Goal: Browse casually: Explore the website without a specific task or goal

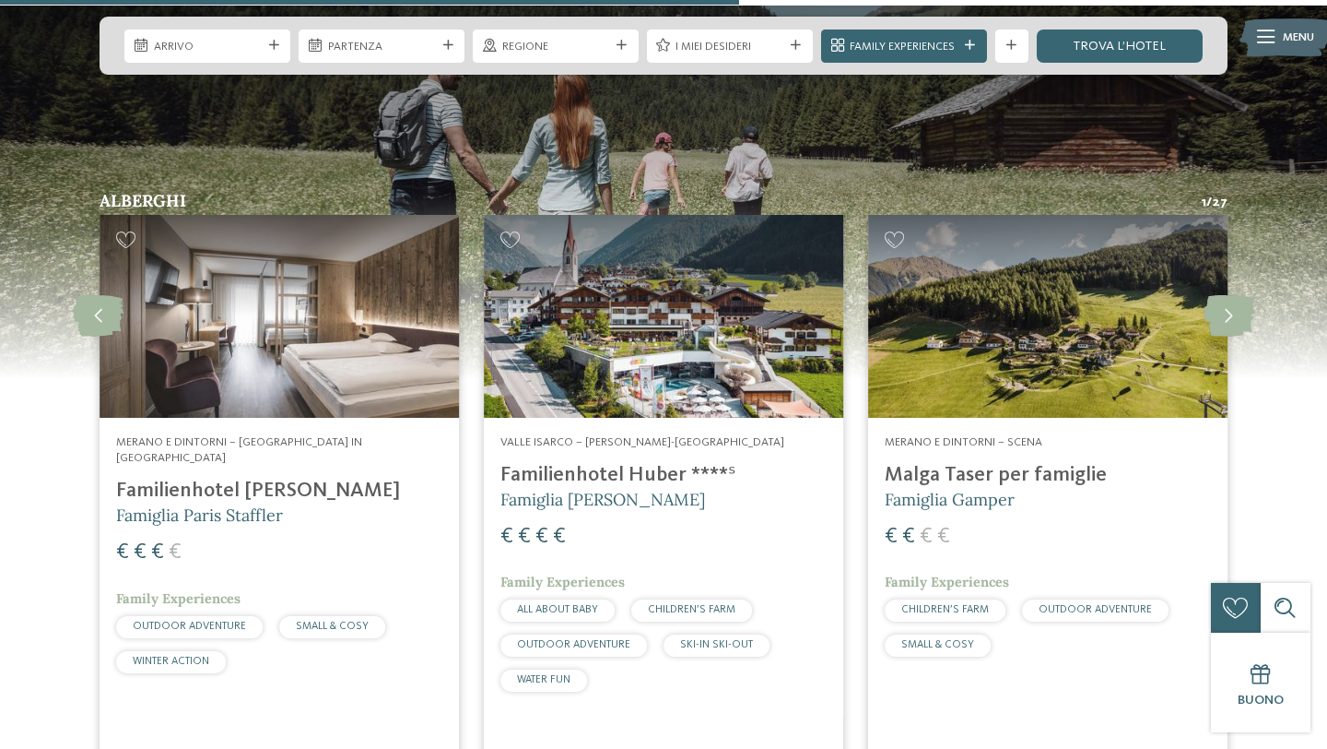
scroll to position [4238, 0]
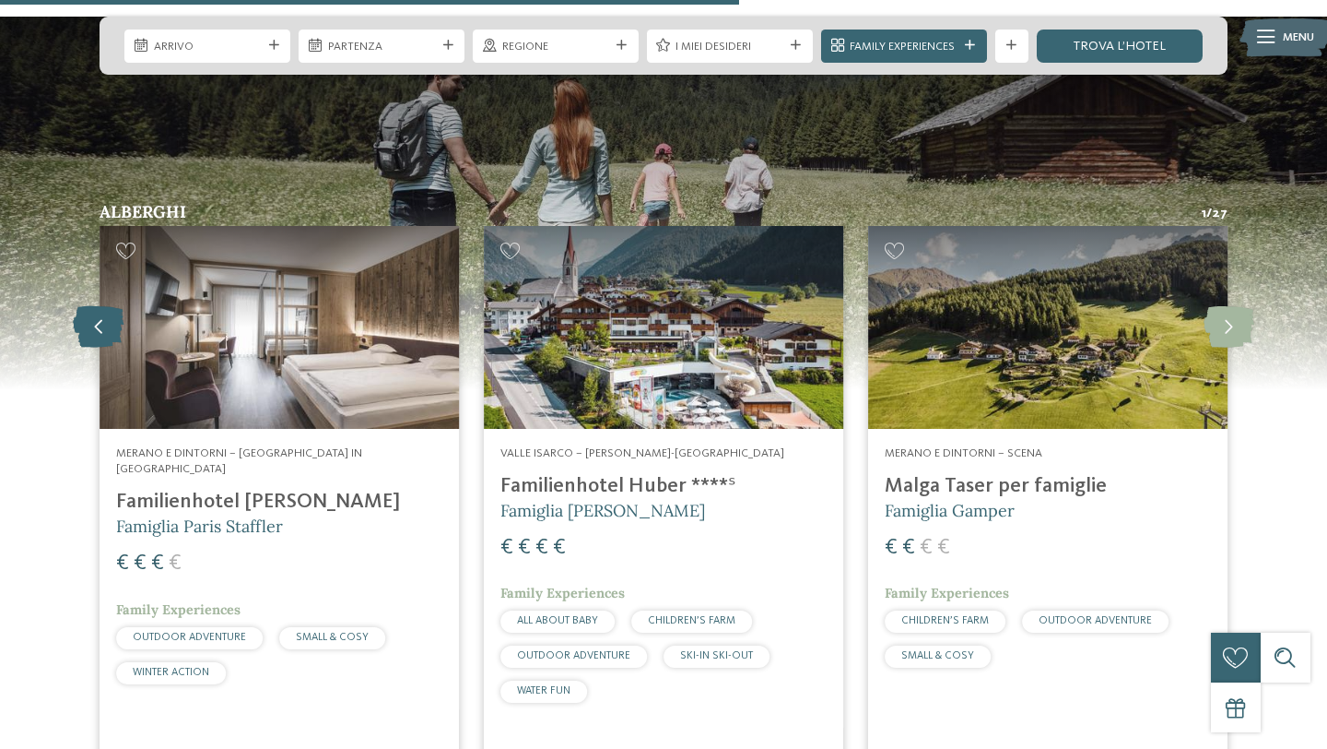
click at [110, 306] on icon at bounding box center [98, 326] width 51 height 41
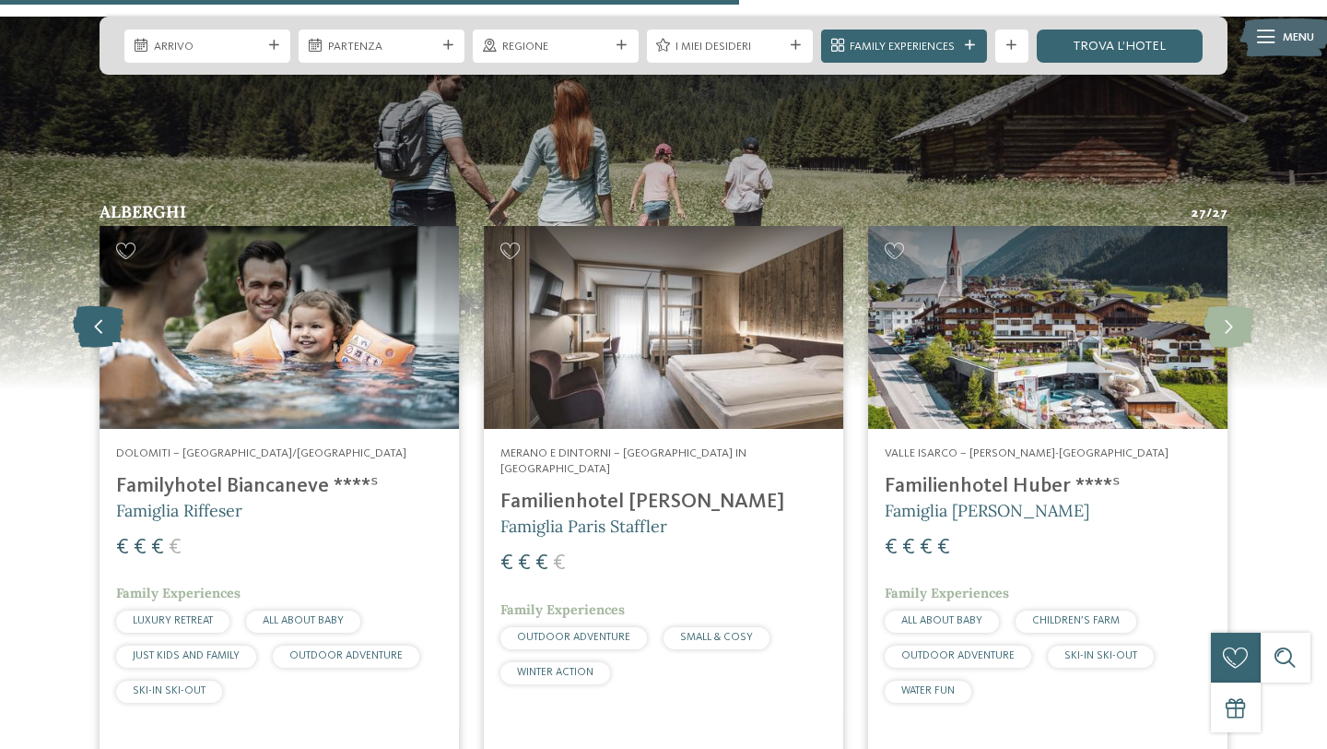
click at [110, 306] on icon at bounding box center [98, 326] width 51 height 41
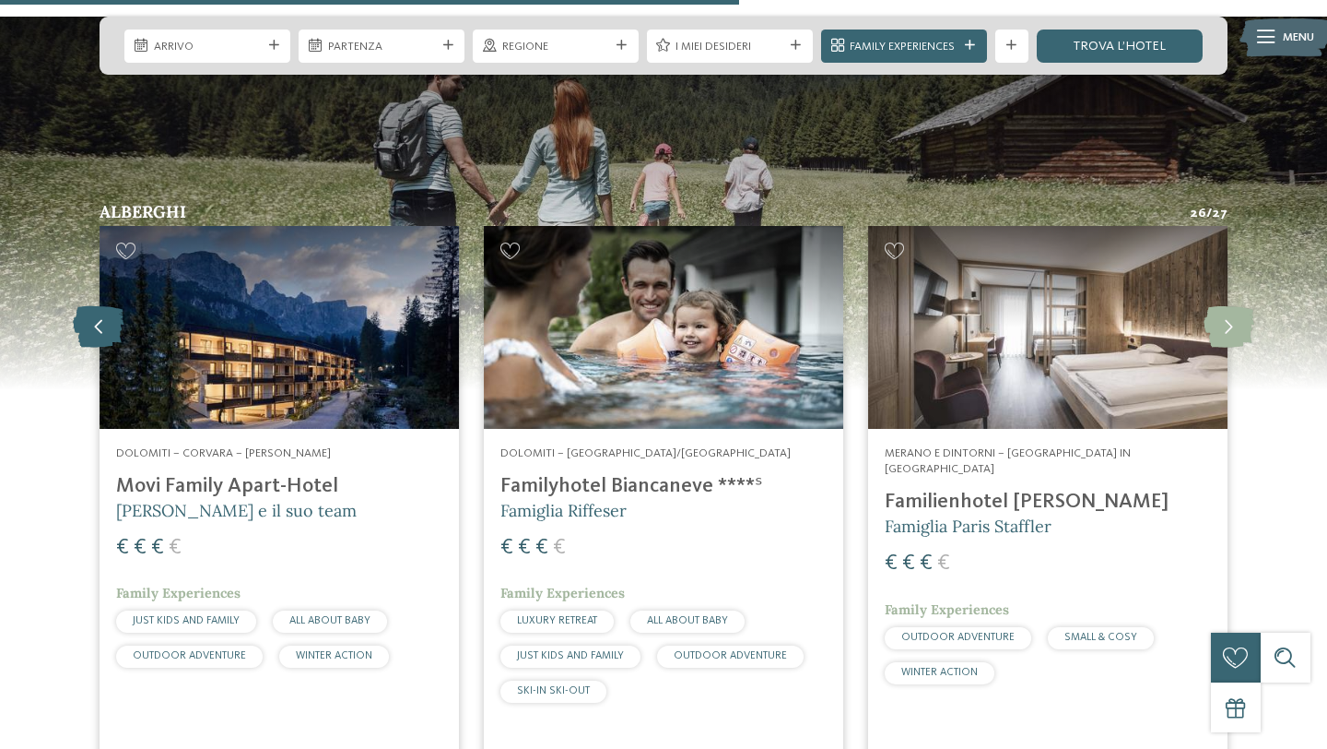
click at [110, 306] on icon at bounding box center [98, 326] width 51 height 41
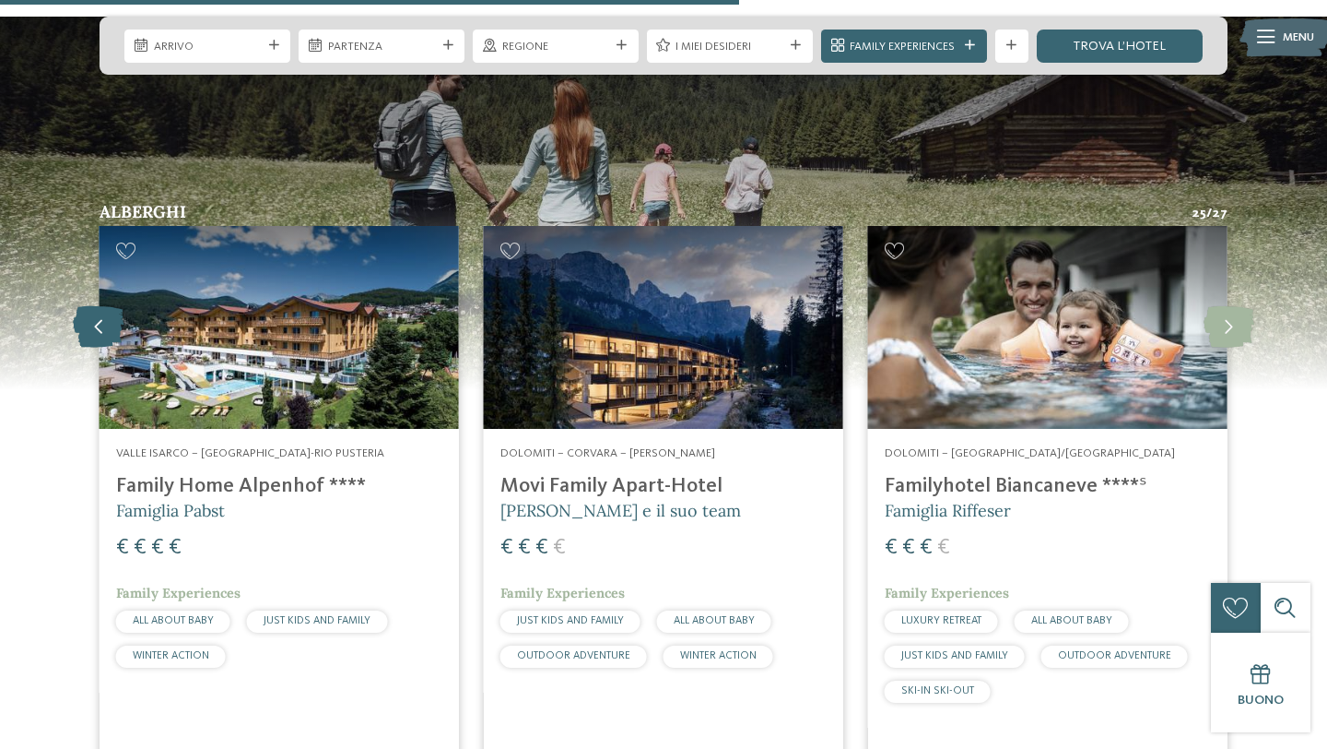
click at [110, 306] on icon at bounding box center [98, 326] width 51 height 41
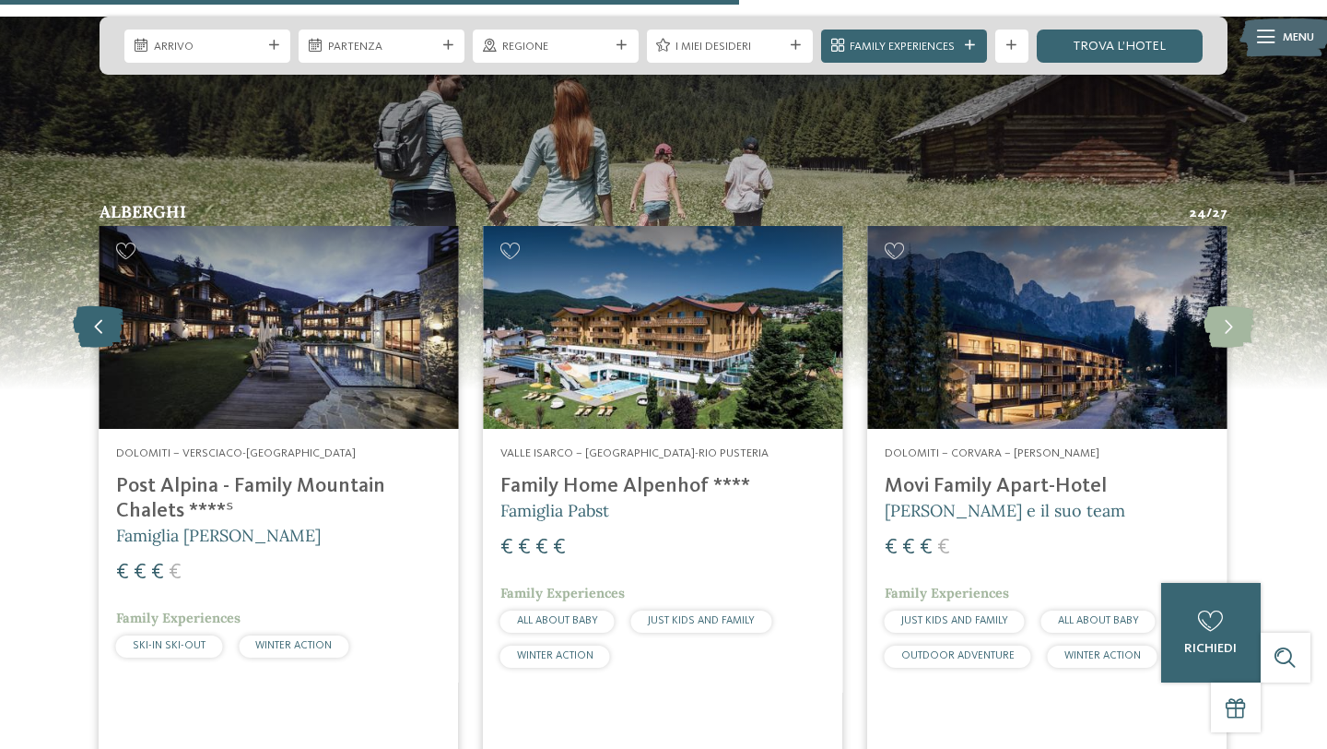
click at [110, 306] on icon at bounding box center [98, 326] width 51 height 41
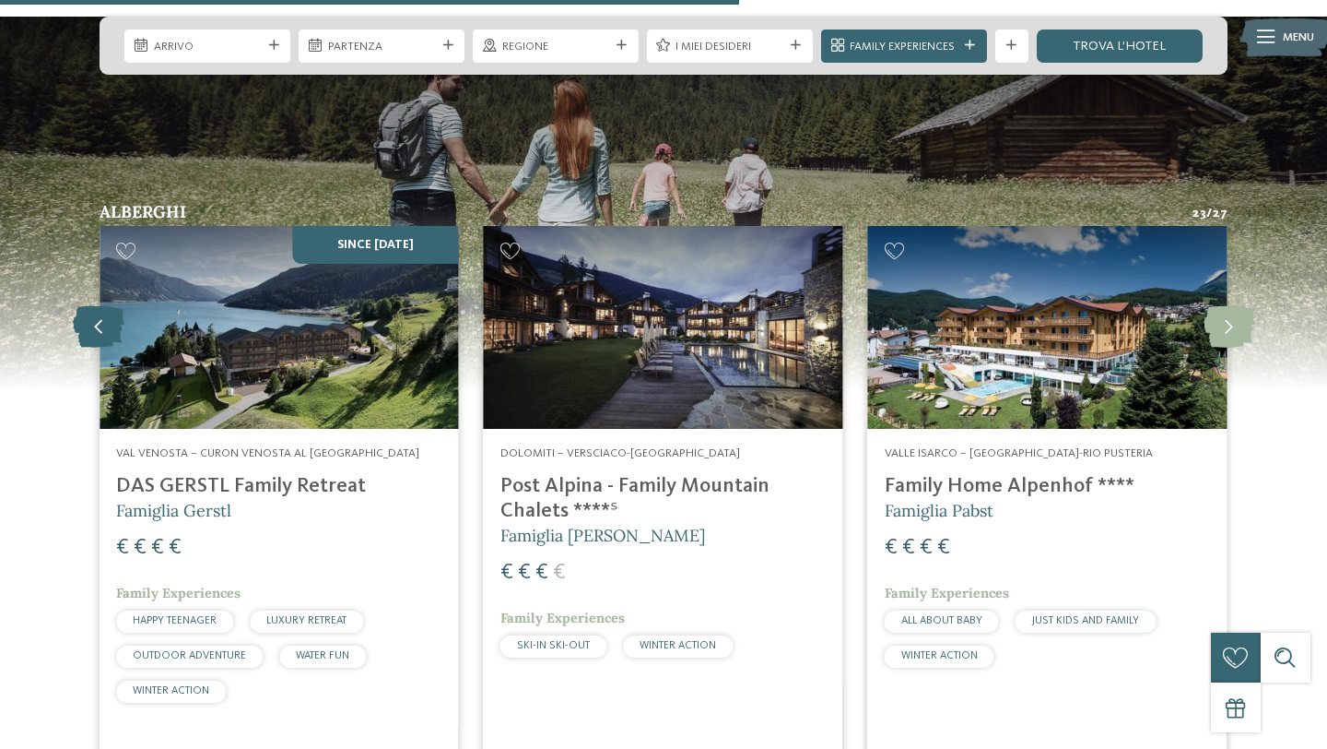
click at [110, 306] on icon at bounding box center [98, 326] width 51 height 41
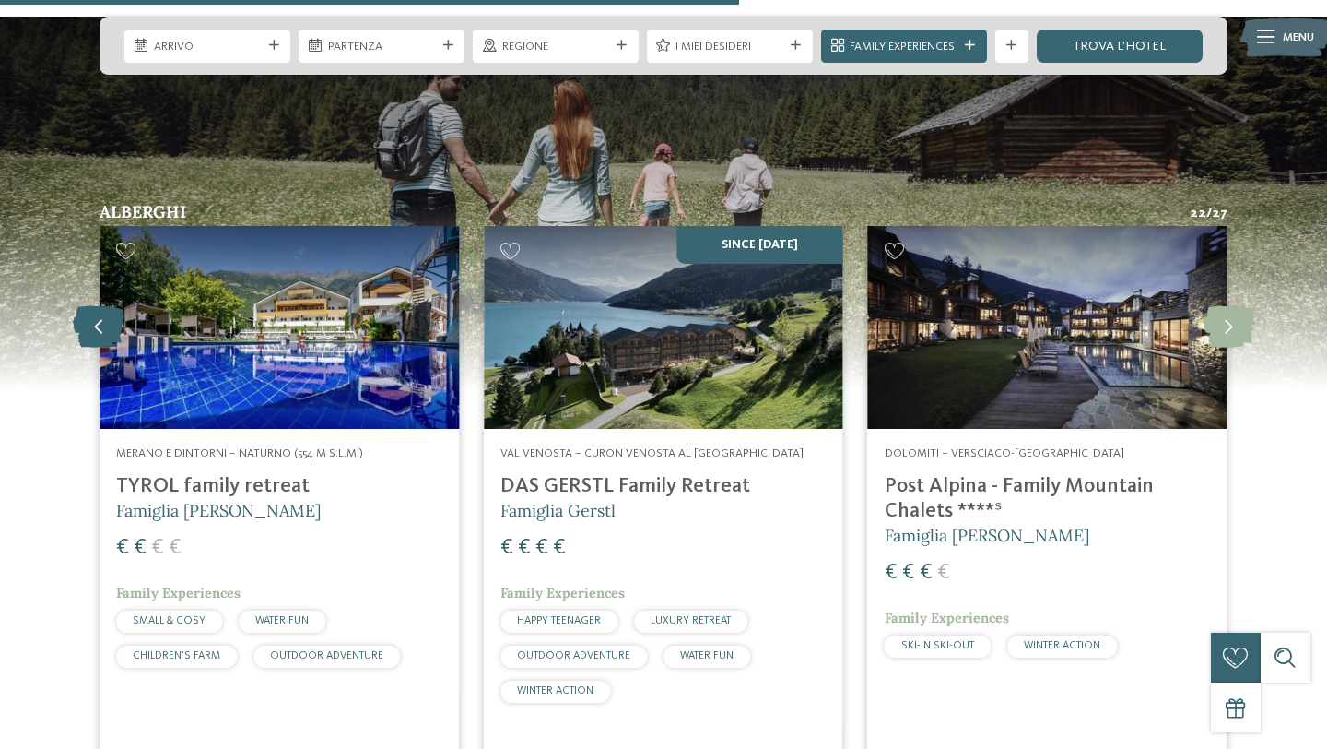
click at [110, 306] on icon at bounding box center [98, 326] width 51 height 41
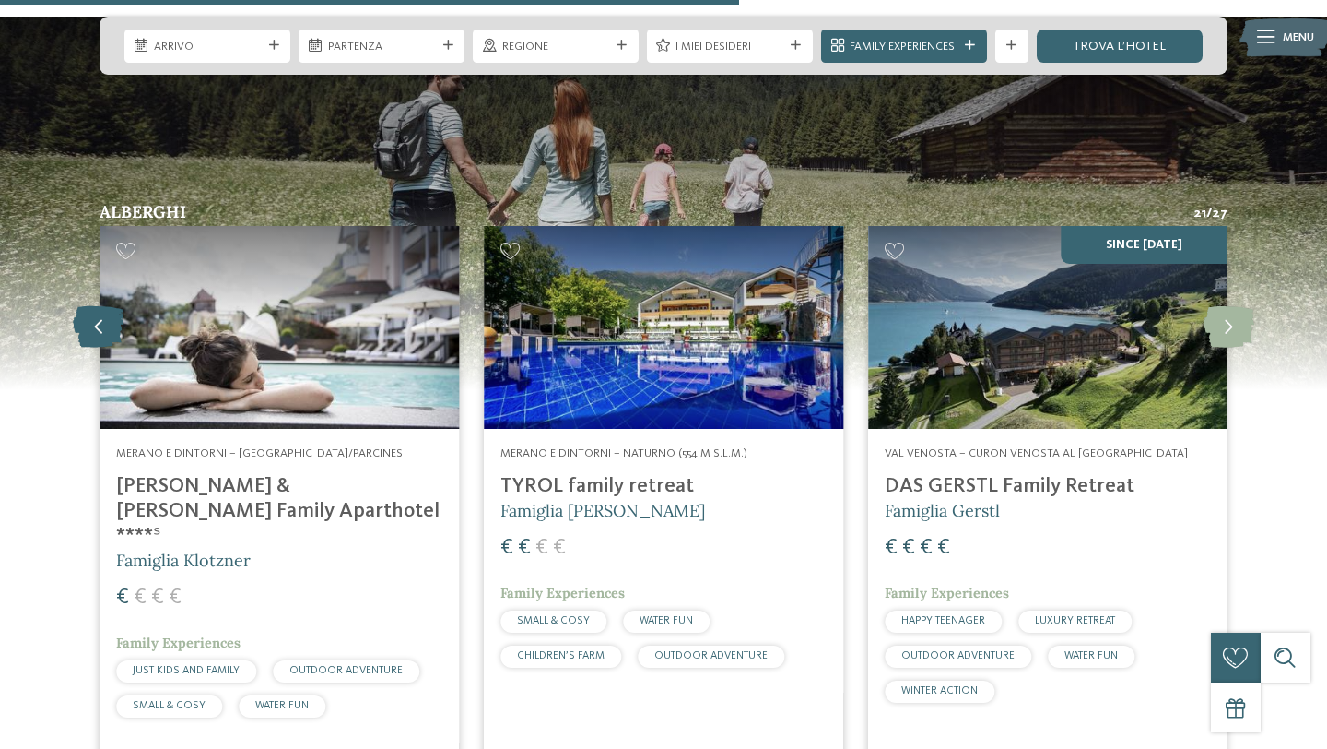
click at [110, 306] on icon at bounding box center [98, 326] width 51 height 41
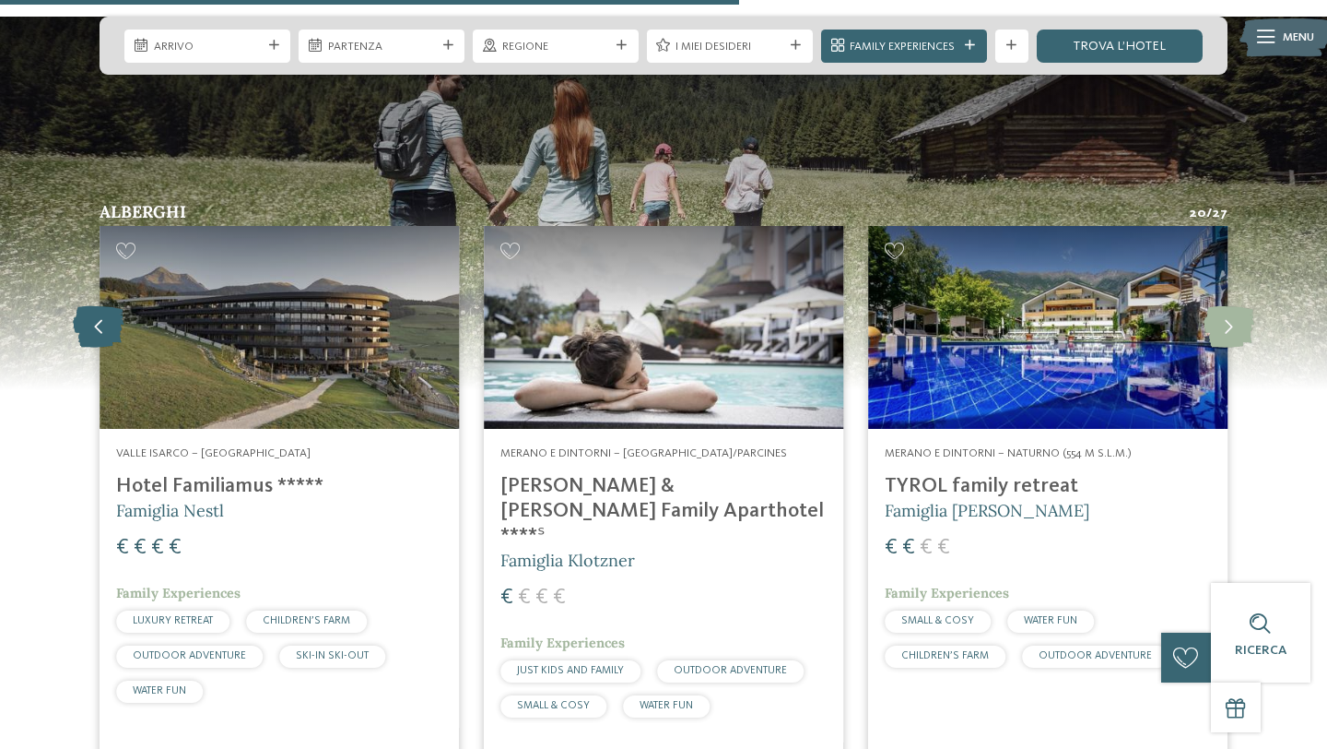
click at [110, 306] on icon at bounding box center [98, 326] width 51 height 41
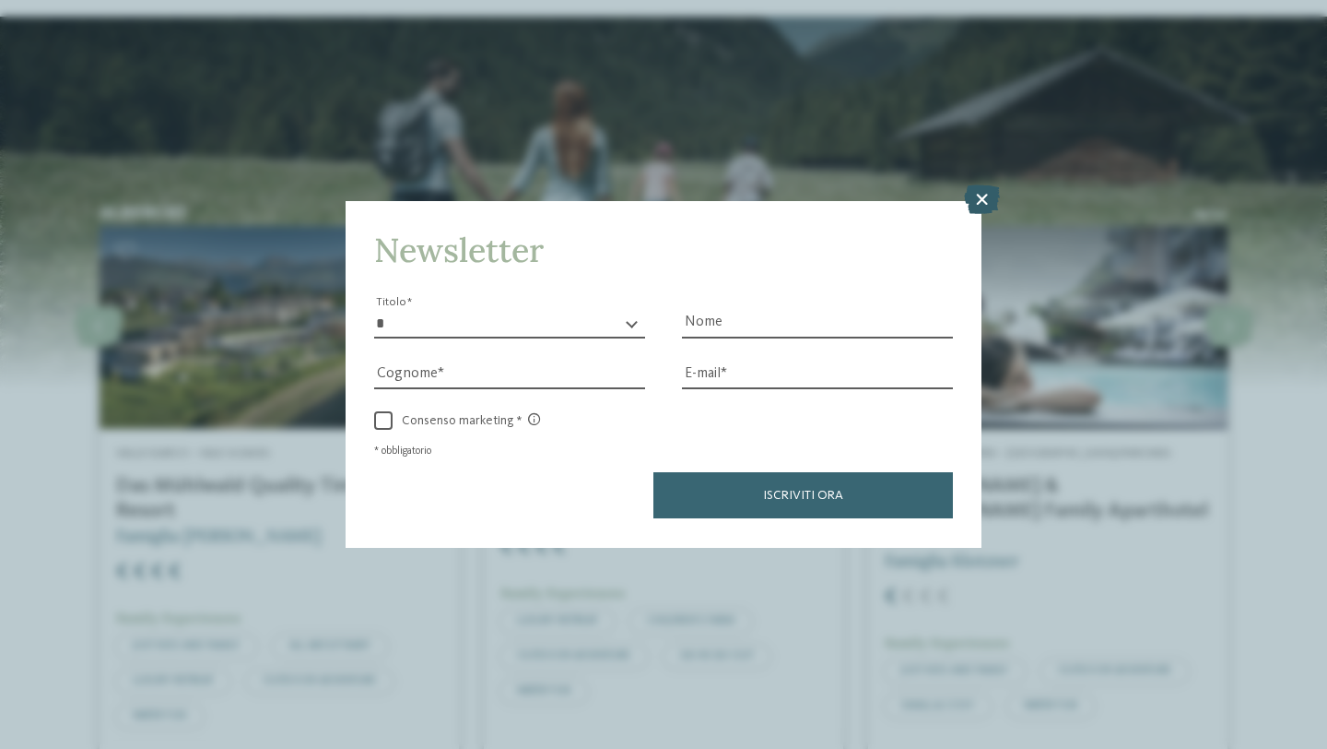
click at [973, 196] on icon at bounding box center [982, 199] width 36 height 29
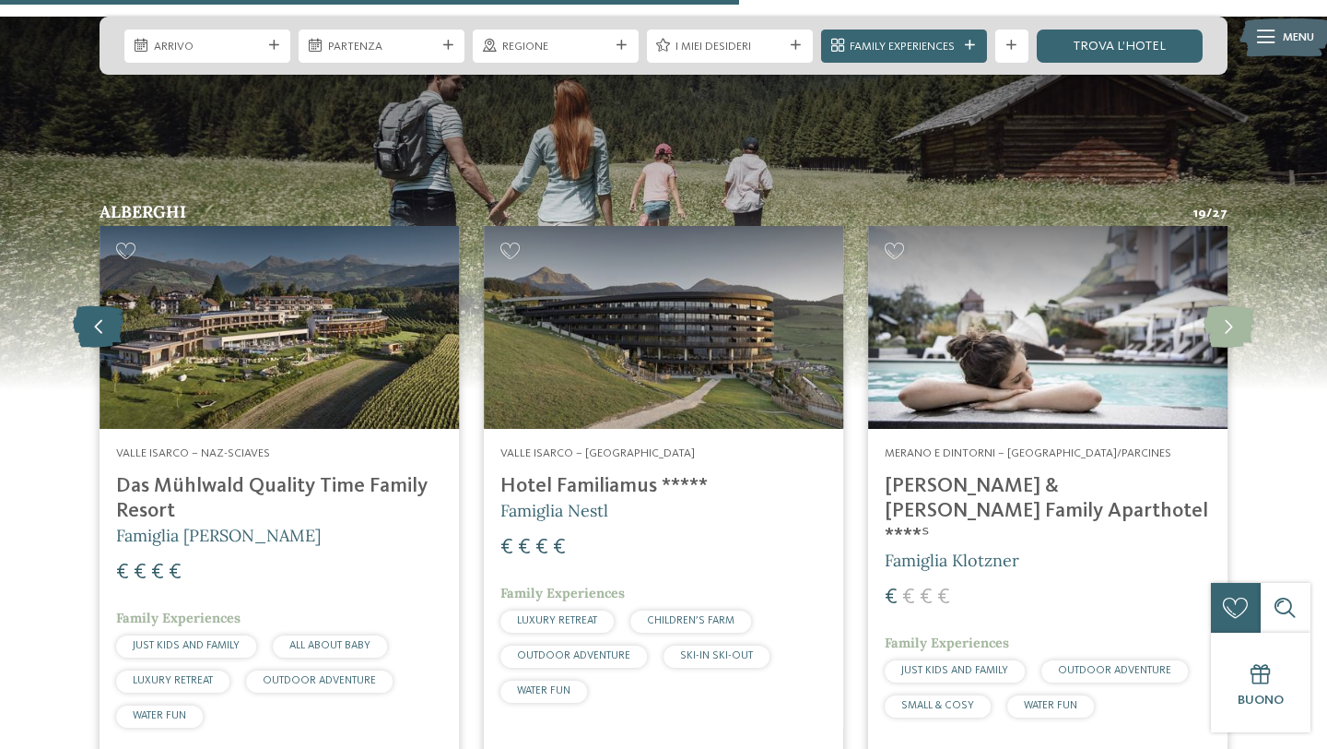
click at [112, 306] on icon at bounding box center [98, 326] width 51 height 41
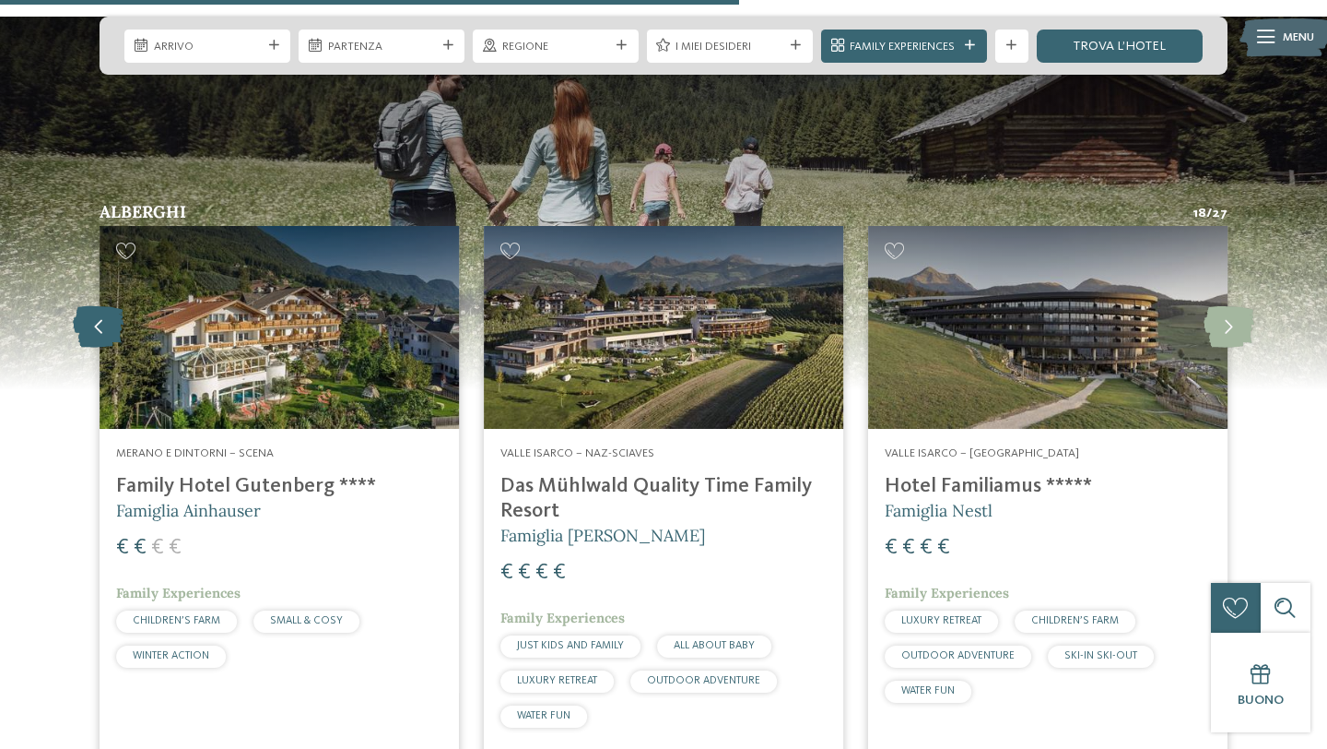
click at [107, 306] on icon at bounding box center [98, 326] width 51 height 41
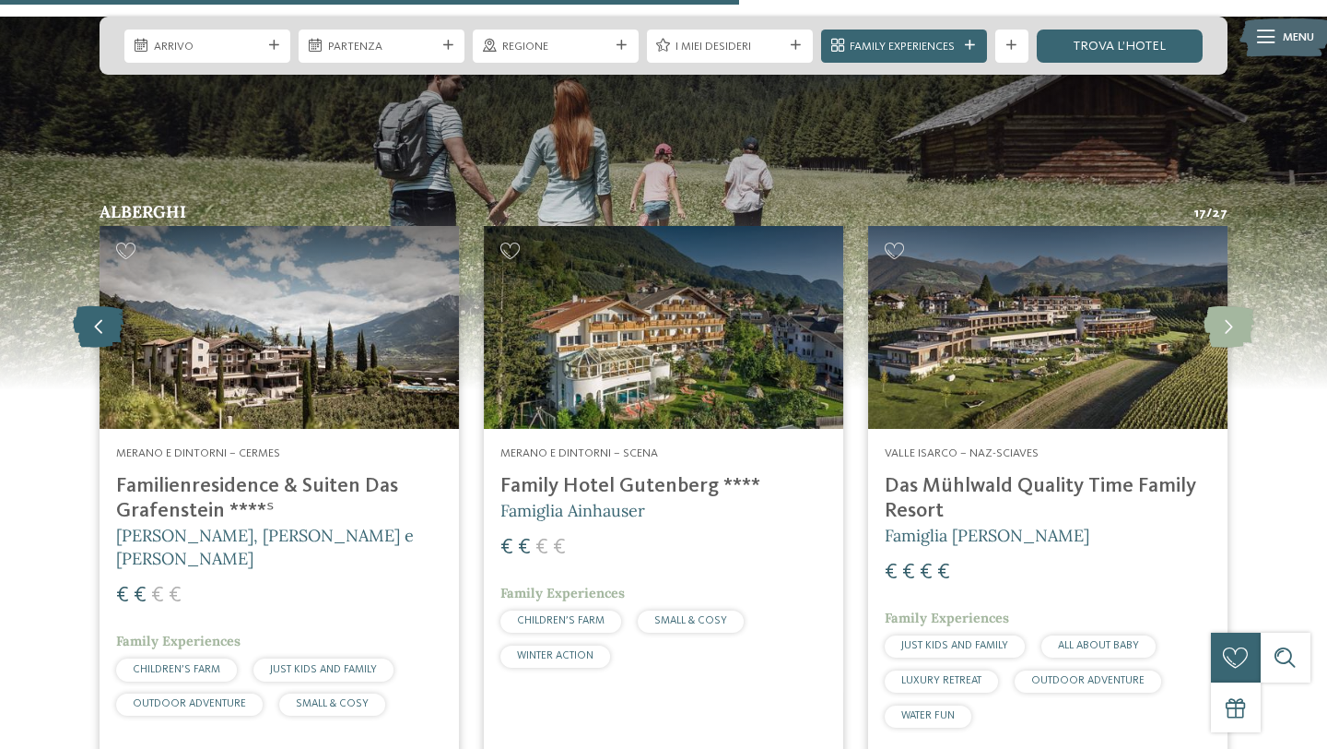
click at [107, 306] on icon at bounding box center [98, 326] width 51 height 41
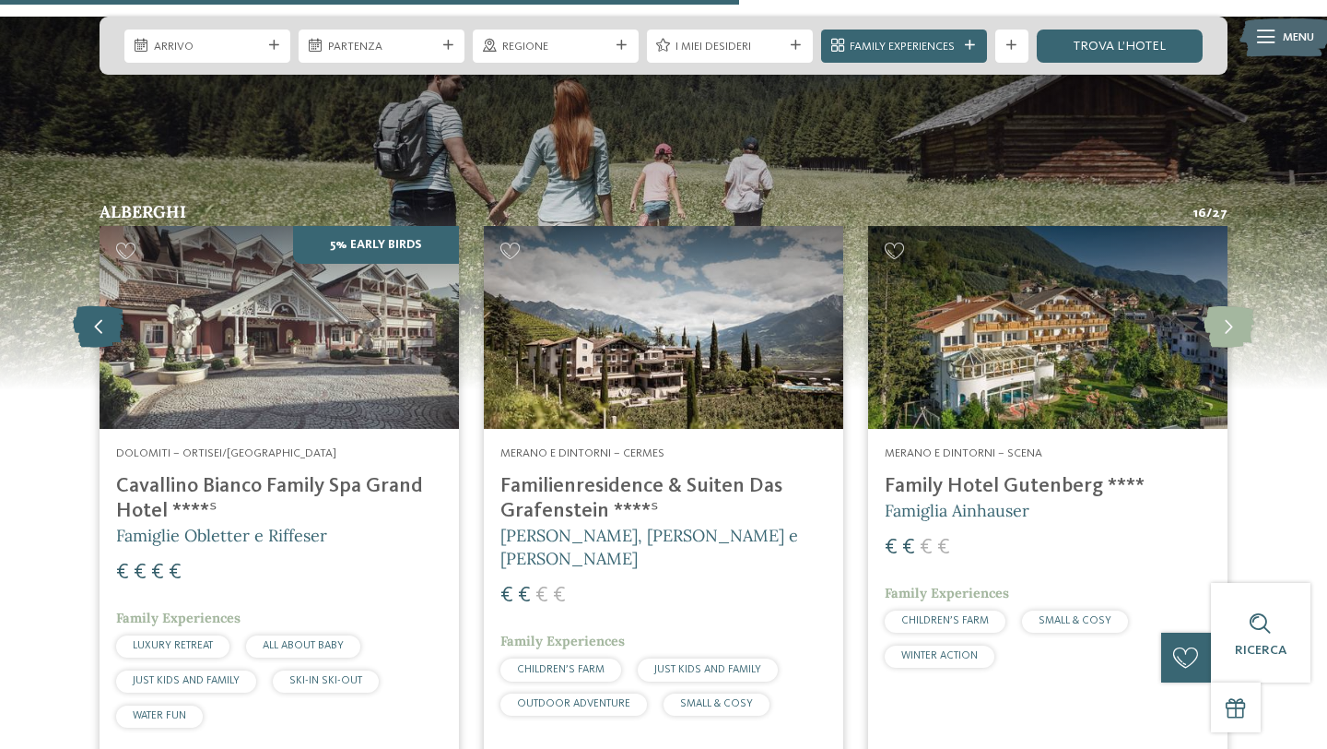
click at [107, 306] on icon at bounding box center [98, 326] width 51 height 41
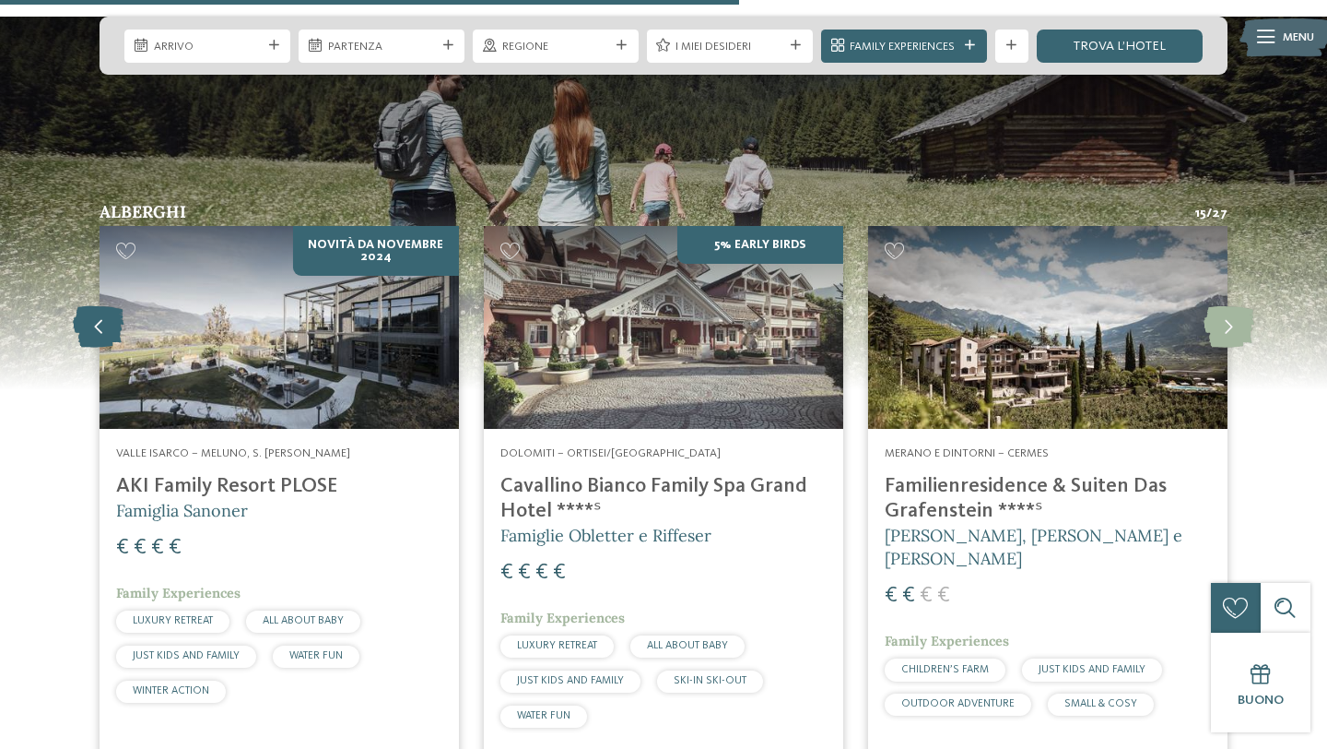
click at [107, 306] on icon at bounding box center [98, 326] width 51 height 41
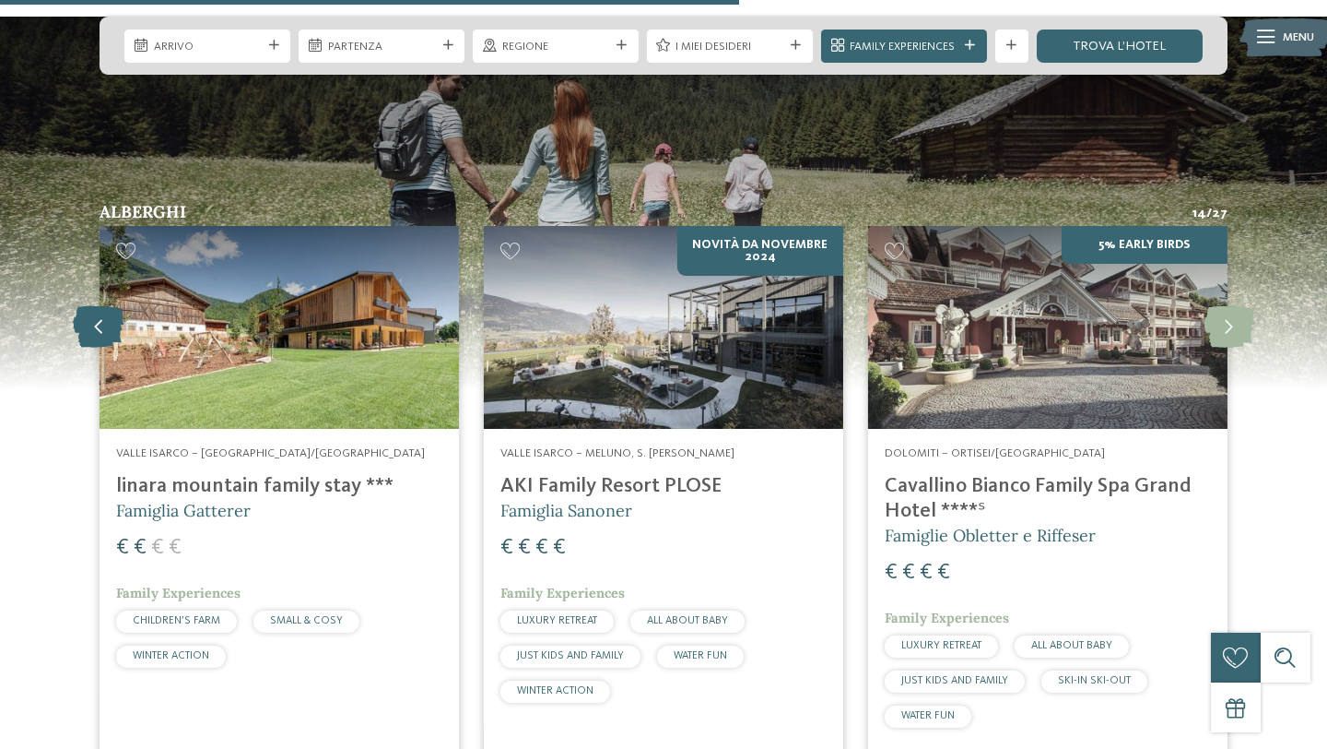
click at [107, 306] on icon at bounding box center [98, 326] width 51 height 41
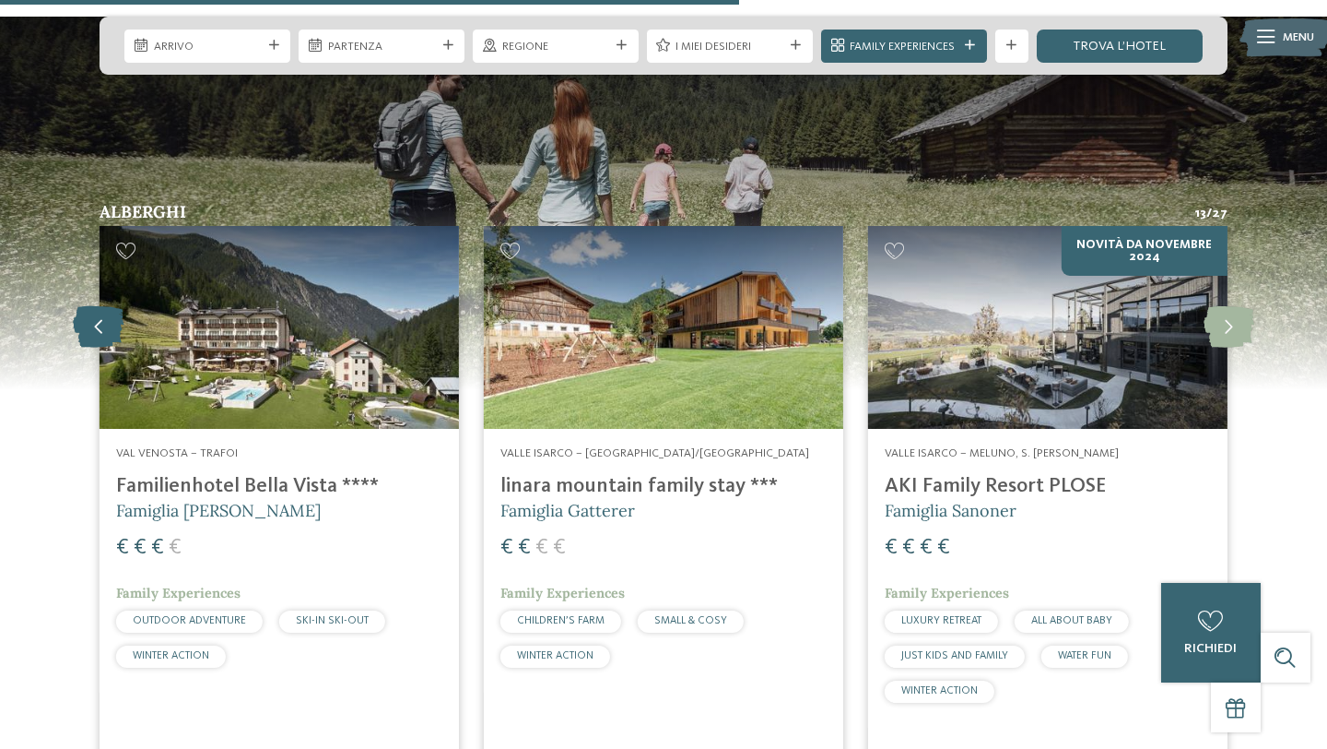
click at [107, 306] on icon at bounding box center [98, 326] width 51 height 41
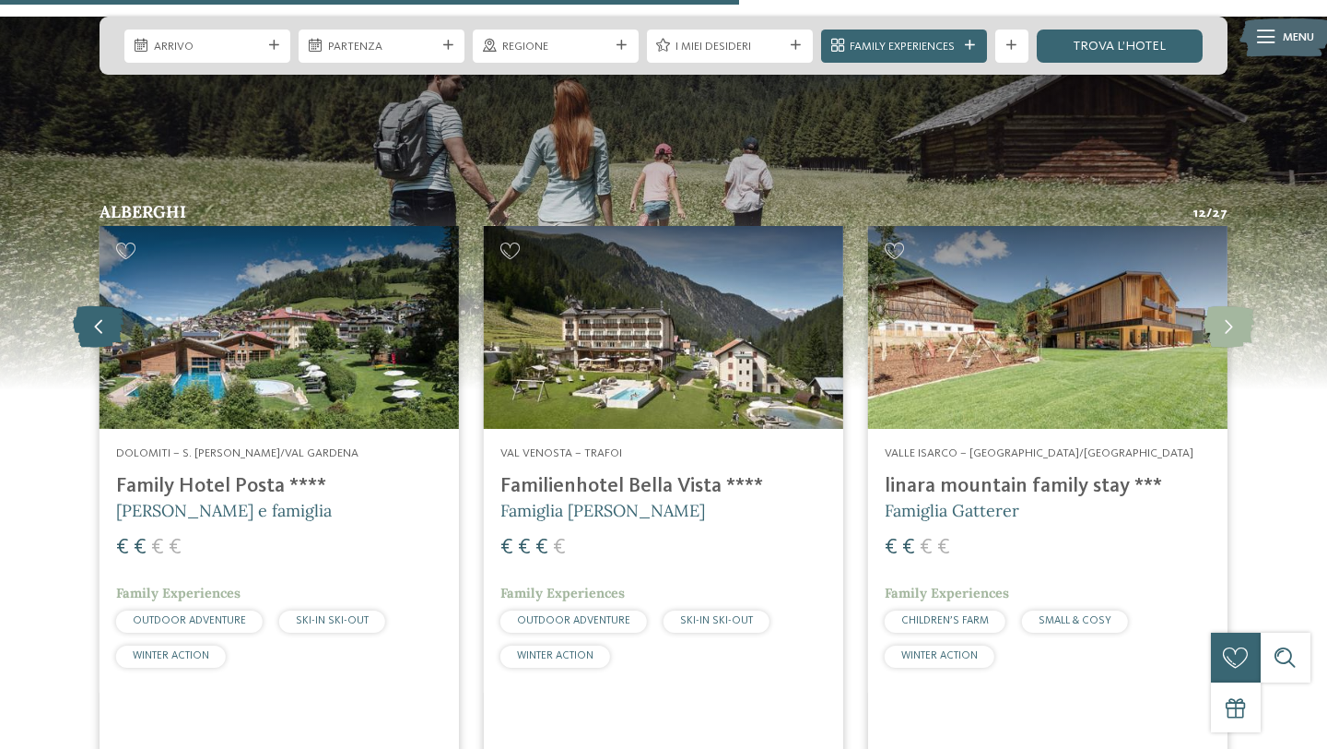
click at [107, 306] on icon at bounding box center [98, 326] width 51 height 41
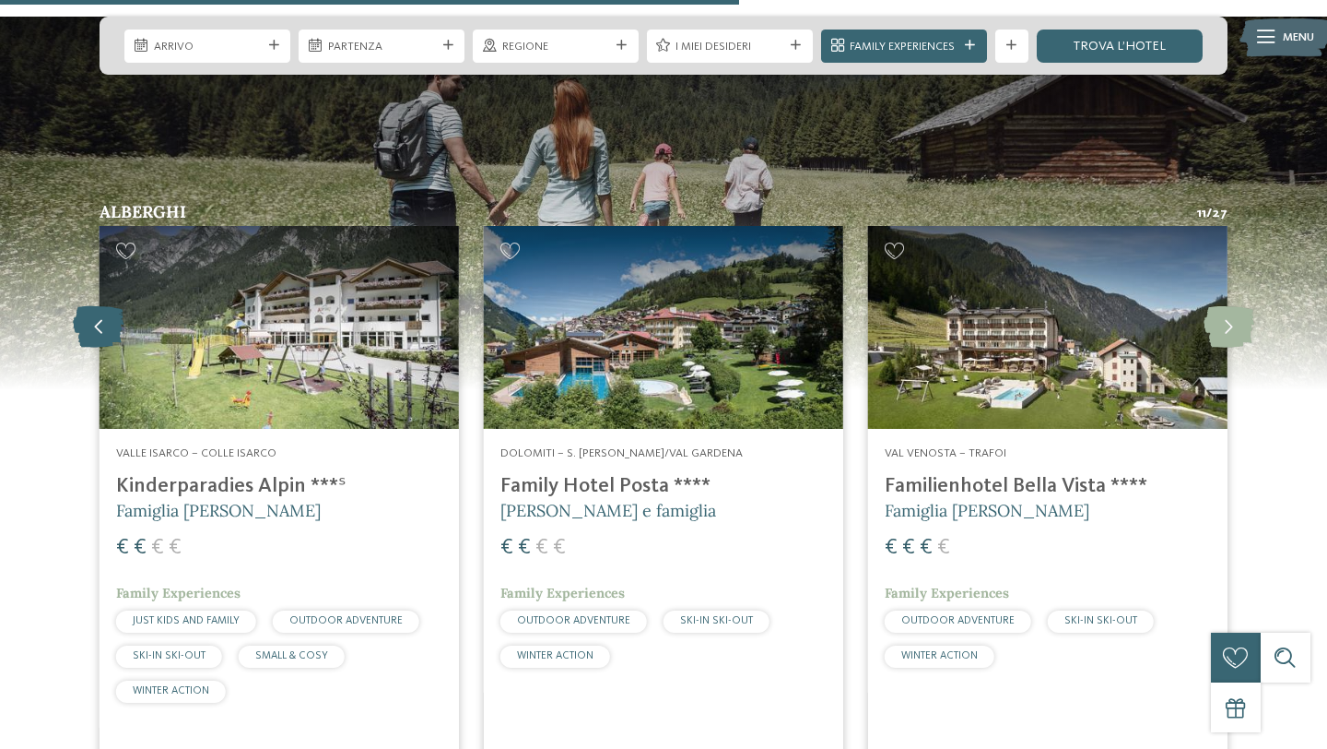
click at [107, 306] on icon at bounding box center [98, 326] width 51 height 41
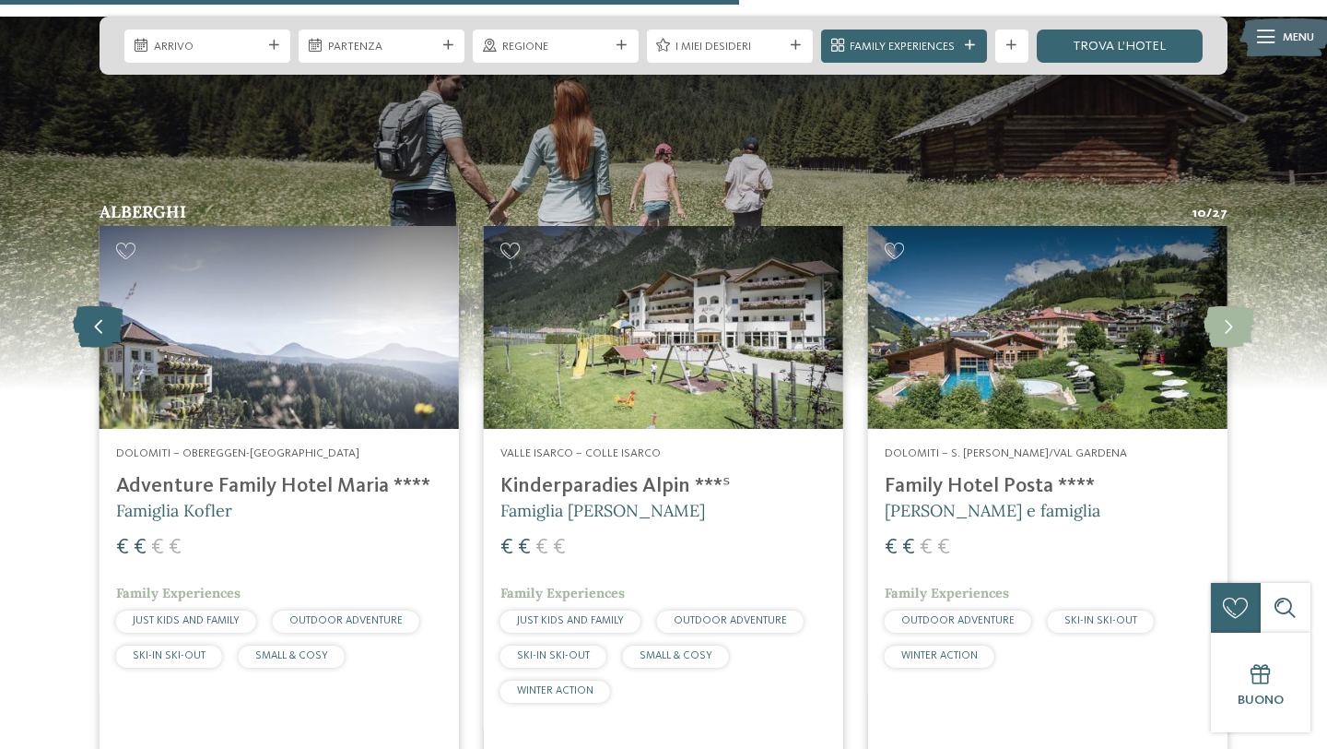
click at [107, 306] on icon at bounding box center [98, 326] width 51 height 41
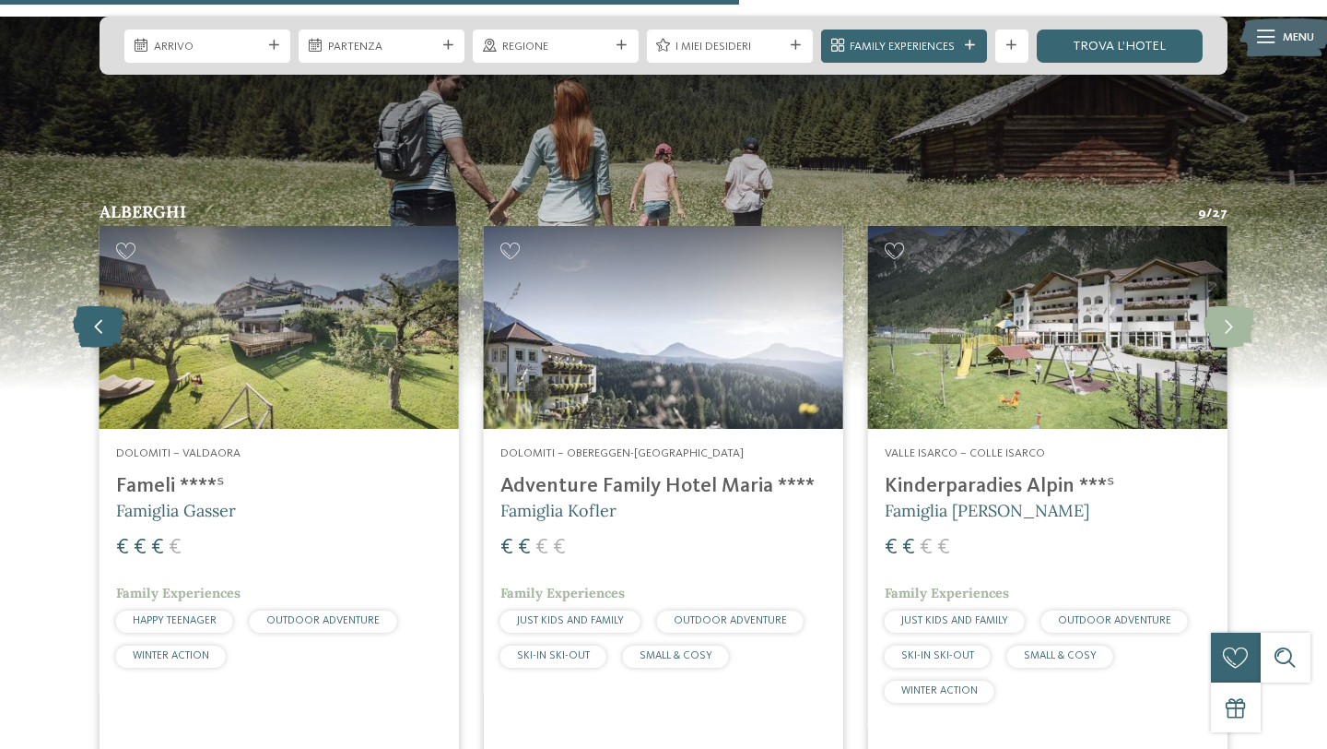
click at [107, 306] on icon at bounding box center [98, 326] width 51 height 41
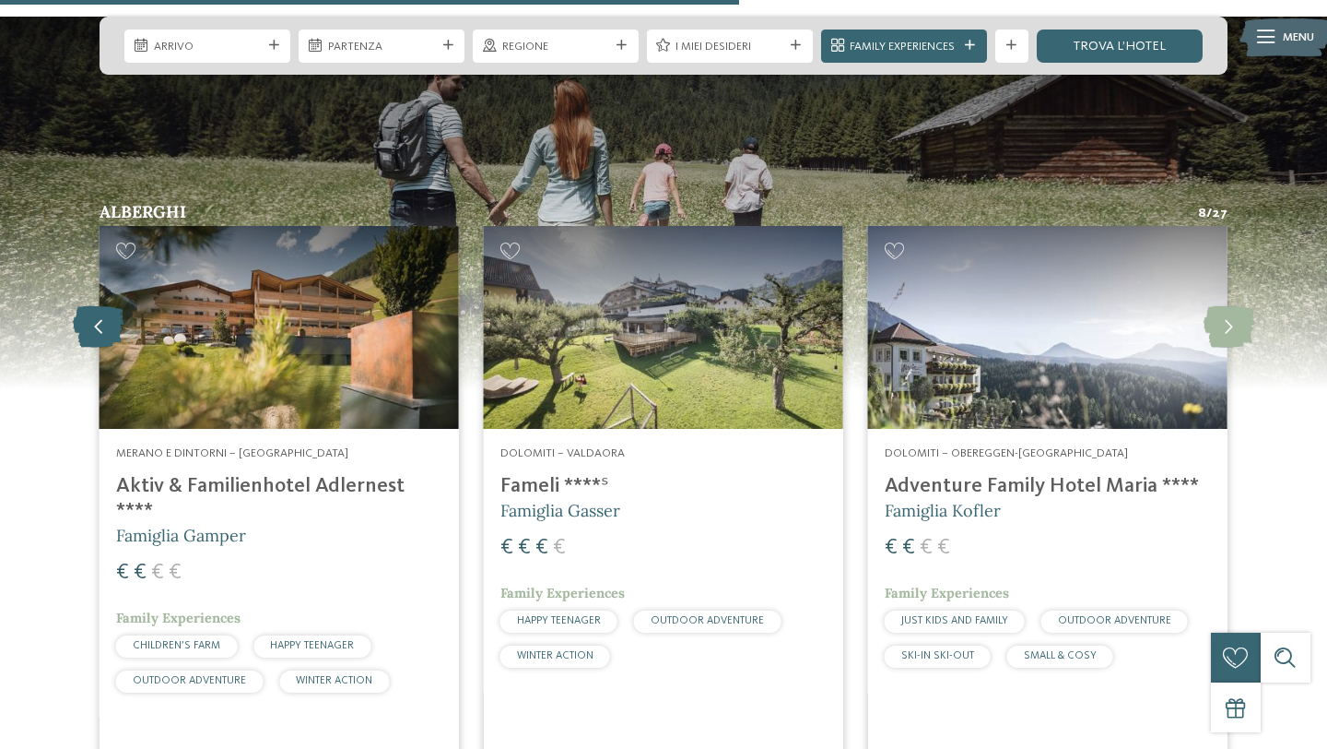
click at [107, 306] on icon at bounding box center [98, 326] width 51 height 41
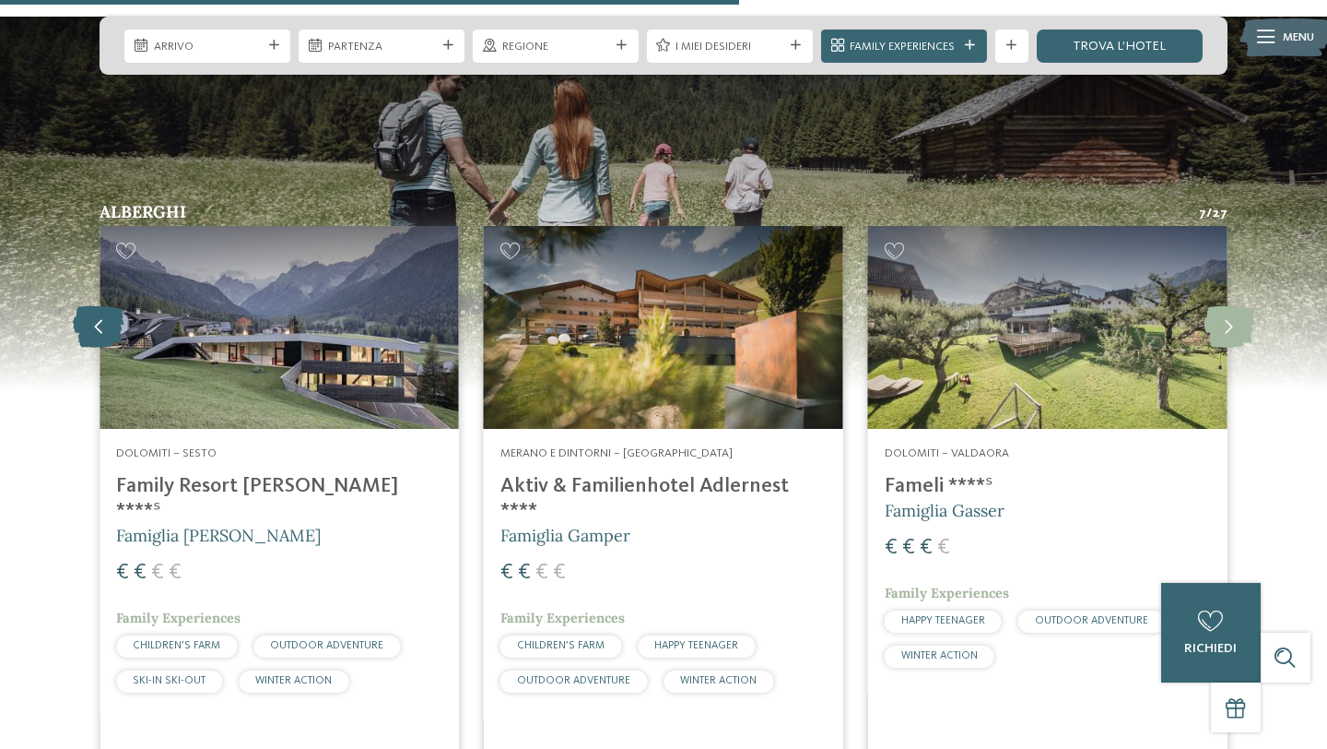
click at [107, 306] on icon at bounding box center [98, 326] width 51 height 41
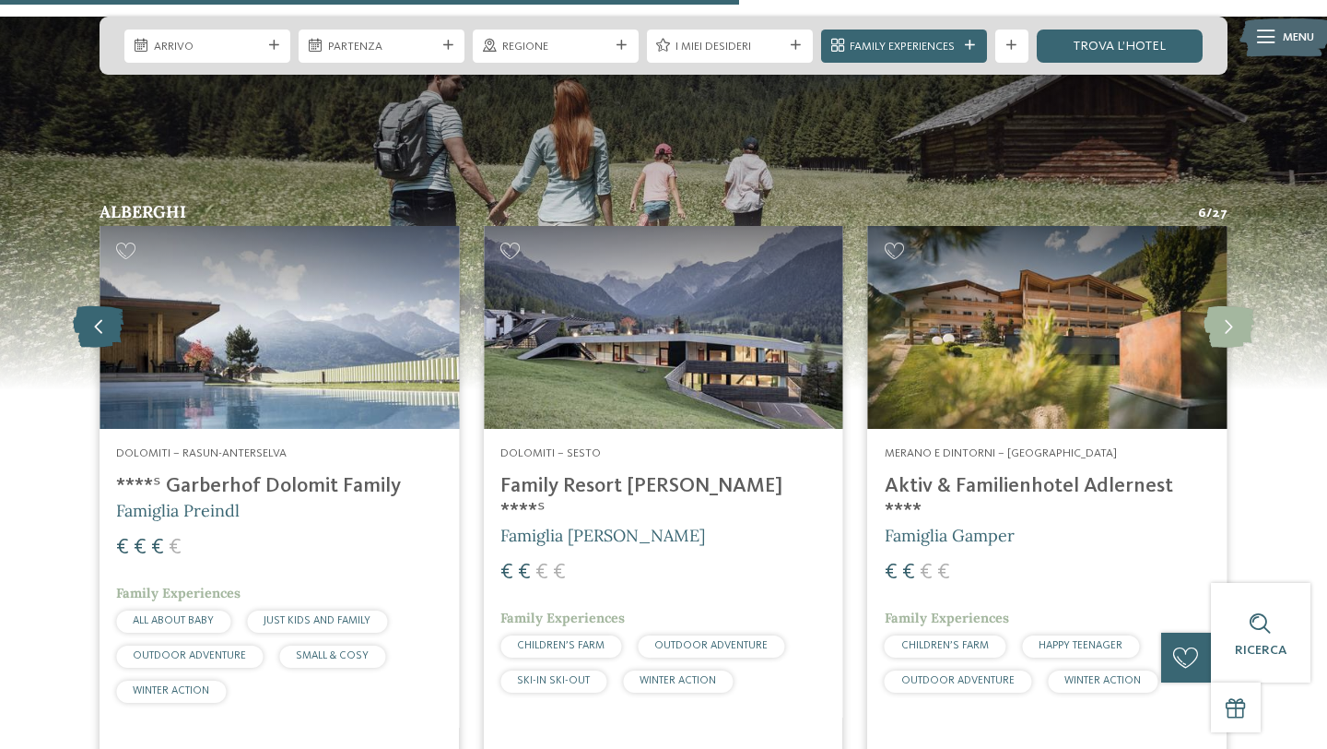
click at [107, 306] on icon at bounding box center [98, 326] width 51 height 41
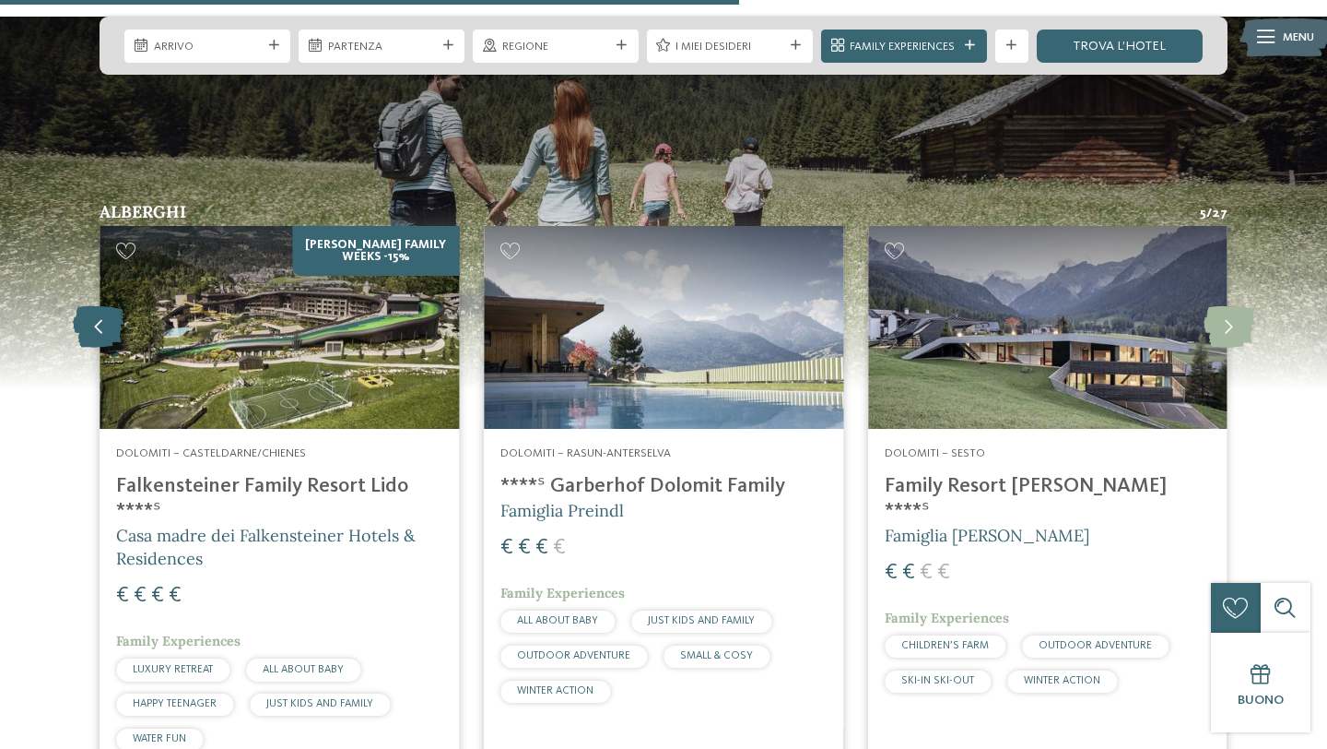
click at [107, 306] on icon at bounding box center [98, 326] width 51 height 41
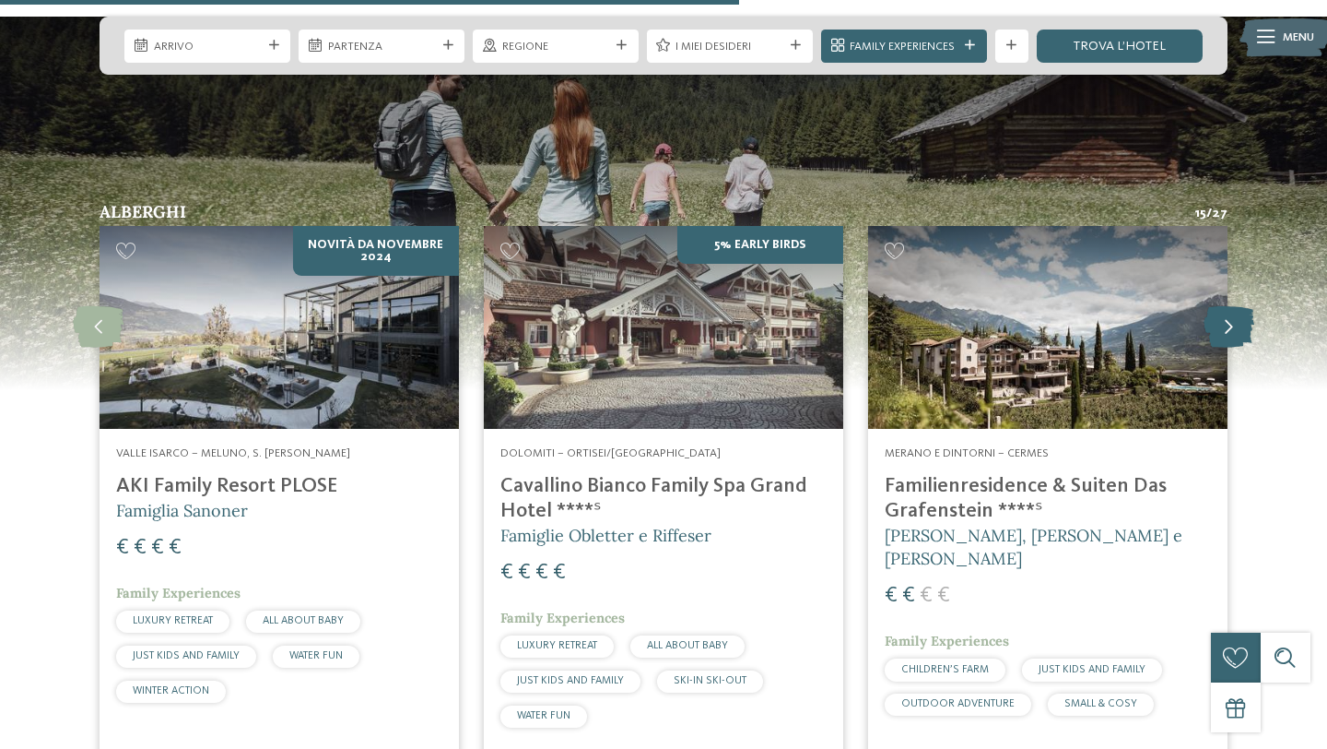
click at [1214, 306] on icon at bounding box center [1229, 326] width 51 height 41
